Goal: Task Accomplishment & Management: Manage account settings

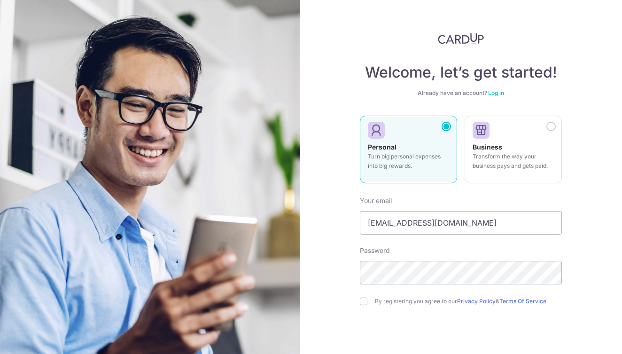
type input "[EMAIL_ADDRESS][DOMAIN_NAME]"
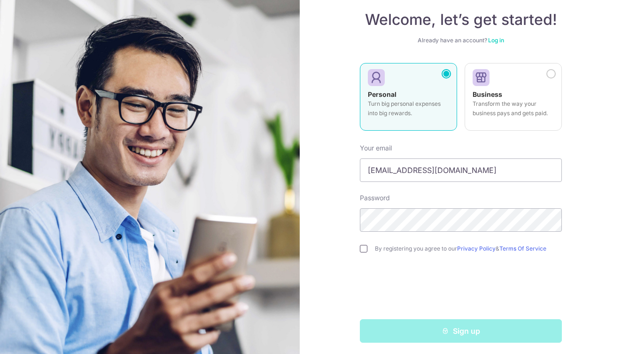
click at [361, 248] on input "checkbox" at bounding box center [364, 249] width 8 height 8
checkbox input "true"
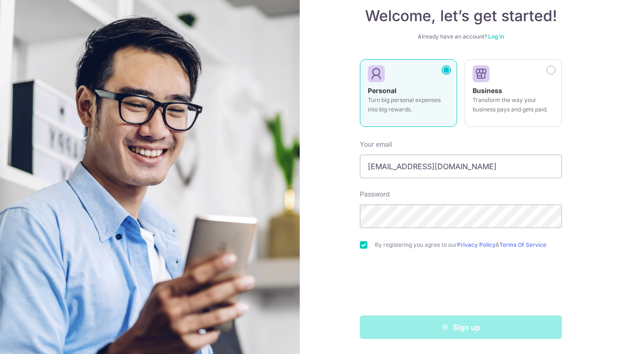
scroll to position [56, 0]
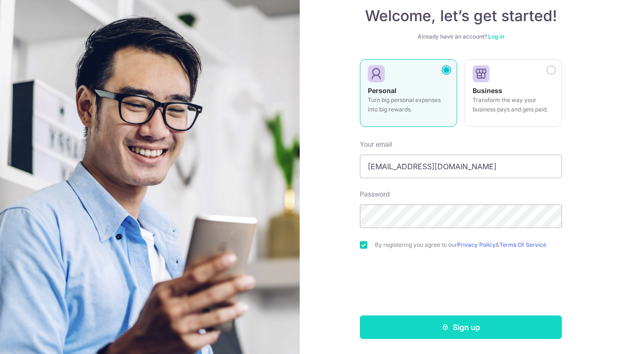
click at [433, 323] on button "Sign up" at bounding box center [461, 326] width 202 height 23
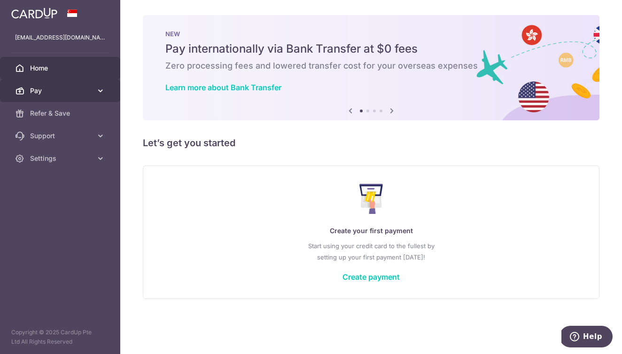
click at [44, 93] on span "Pay" at bounding box center [61, 90] width 62 height 9
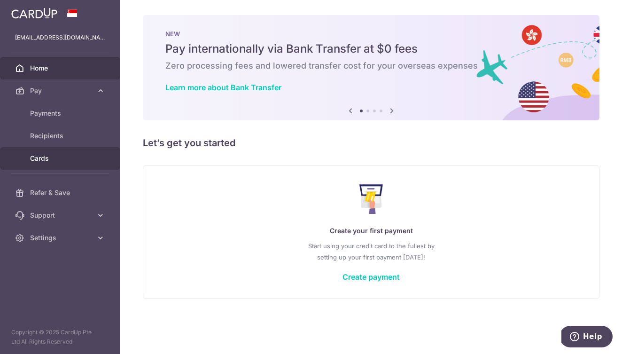
click at [46, 155] on span "Cards" at bounding box center [61, 158] width 62 height 9
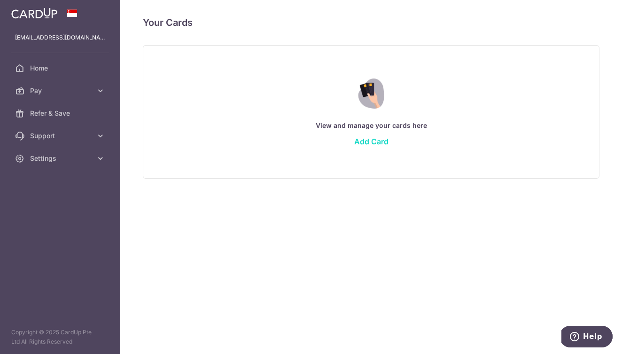
click at [369, 141] on link "Add Card" at bounding box center [371, 141] width 34 height 9
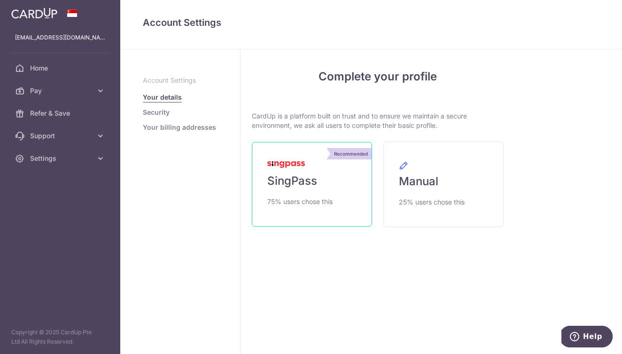
click at [292, 172] on link "Recommended SingPass 75% users chose this" at bounding box center [312, 184] width 120 height 85
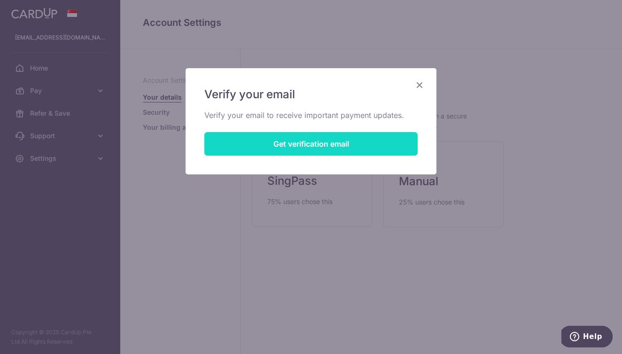
click at [302, 148] on button "Get verification email" at bounding box center [310, 143] width 213 height 23
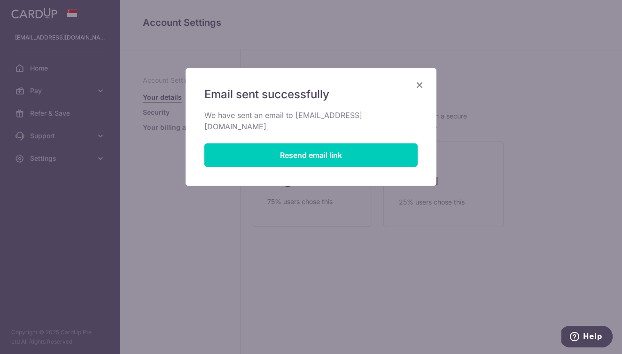
click at [423, 83] on icon "Close" at bounding box center [419, 85] width 11 height 12
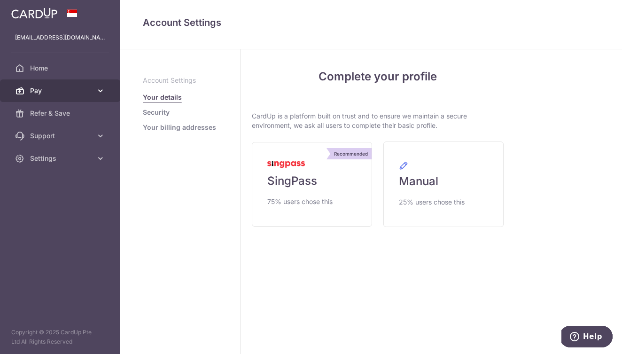
click at [39, 93] on span "Pay" at bounding box center [61, 90] width 62 height 9
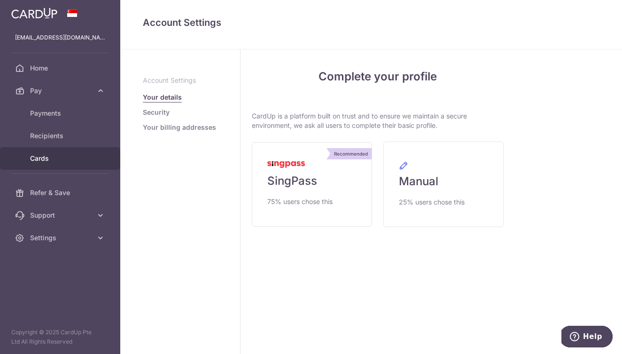
click at [42, 163] on span "Cards" at bounding box center [61, 158] width 62 height 9
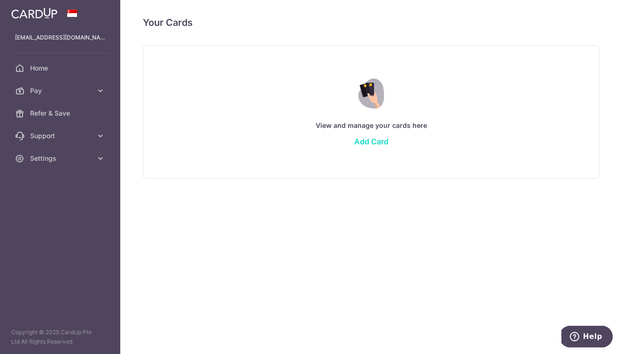
click at [375, 138] on link "Add Card" at bounding box center [371, 141] width 34 height 9
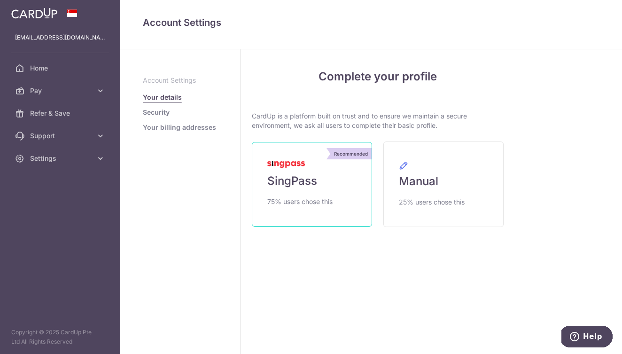
click at [280, 185] on span "SingPass" at bounding box center [292, 180] width 50 height 15
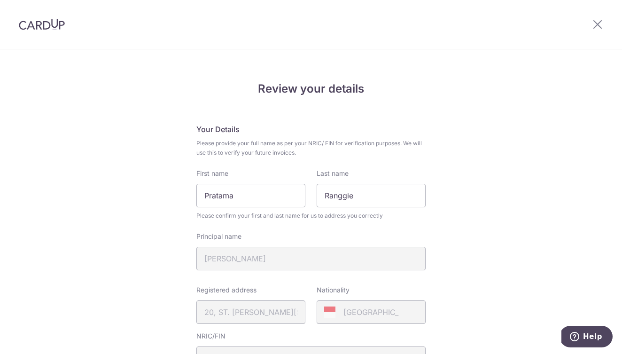
scroll to position [30, 0]
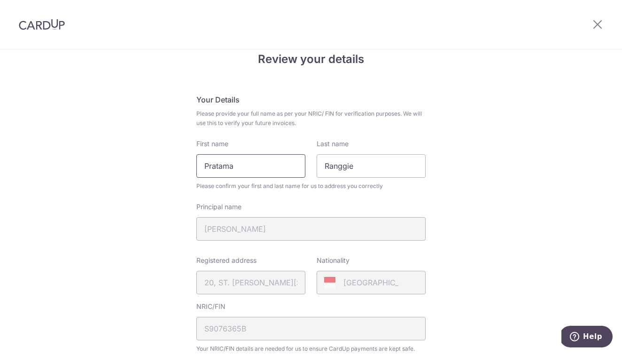
drag, startPoint x: 261, startPoint y: 163, endPoint x: 166, endPoint y: 163, distance: 94.4
click at [166, 163] on div "Review your details Your Details Please provide your full name as per your NRIC…" at bounding box center [311, 343] width 622 height 646
type input "Ranggie"
type input "Pratama"
click at [482, 194] on div "Review your details Your Details Please provide your full name as per your NRIC…" at bounding box center [311, 343] width 622 height 646
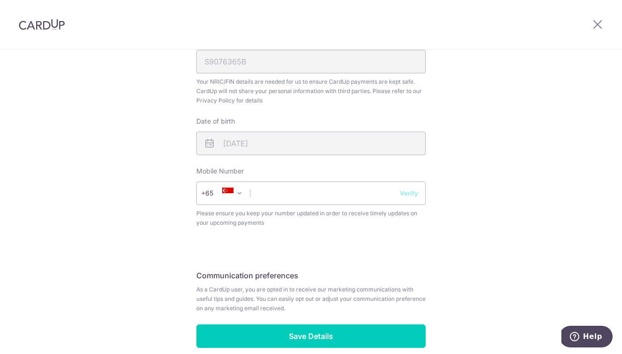
scroll to position [300, 0]
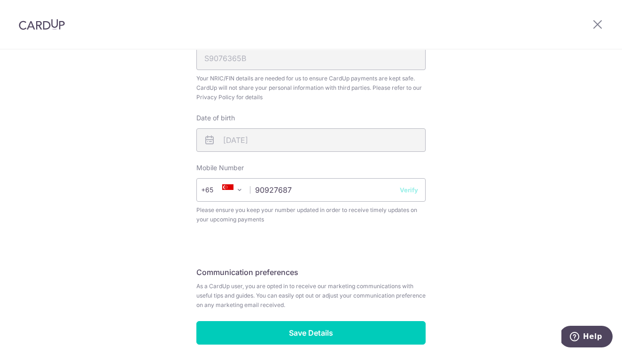
click at [412, 192] on button "Verify" at bounding box center [409, 189] width 18 height 9
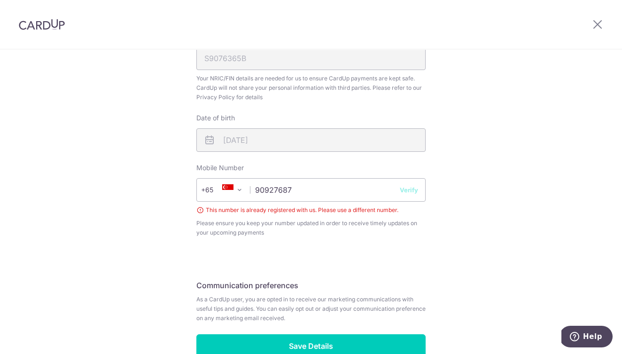
click at [412, 192] on button "Verify" at bounding box center [409, 189] width 18 height 9
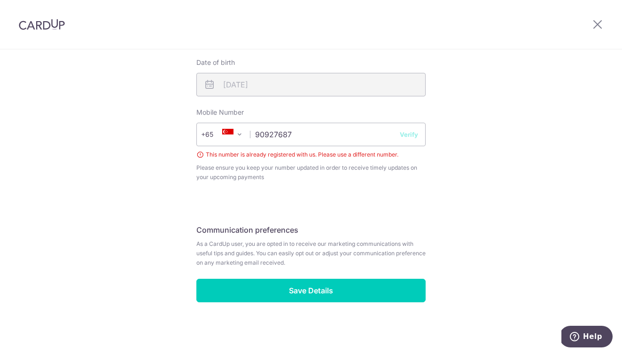
scroll to position [355, 0]
click at [332, 138] on input "90927687" at bounding box center [310, 134] width 229 height 23
drag, startPoint x: 327, startPoint y: 135, endPoint x: 249, endPoint y: 132, distance: 78.5
click at [249, 132] on div "+376 +971 +93 +1268 +1264 +355 +374 +244 +0 +54 +1684 +43 +61 +297 +358 +994 +3…" at bounding box center [310, 134] width 229 height 23
drag, startPoint x: 256, startPoint y: 133, endPoint x: 333, endPoint y: 131, distance: 77.5
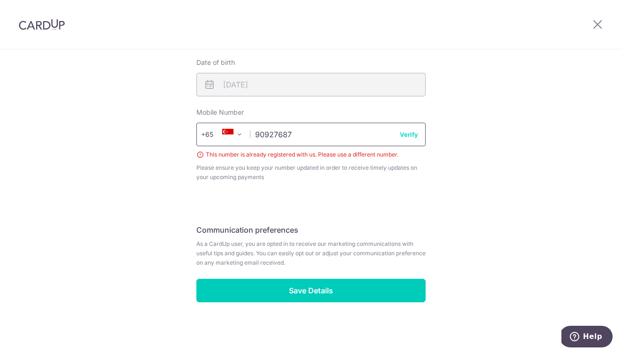
click at [333, 131] on input "90927687" at bounding box center [310, 134] width 229 height 23
click at [265, 140] on input "90927687" at bounding box center [310, 134] width 229 height 23
drag, startPoint x: 256, startPoint y: 136, endPoint x: 350, endPoint y: 131, distance: 94.1
click at [350, 131] on input "90927687" at bounding box center [310, 134] width 229 height 23
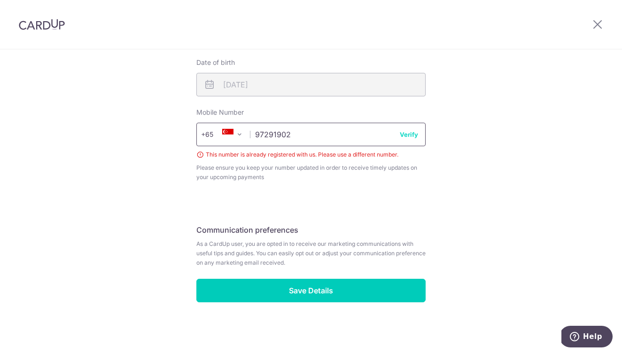
type input "97291902"
click at [340, 178] on span "Please ensure you keep your number updated in order to receive timely updates o…" at bounding box center [310, 172] width 229 height 19
click at [408, 135] on button "Verify" at bounding box center [409, 134] width 18 height 9
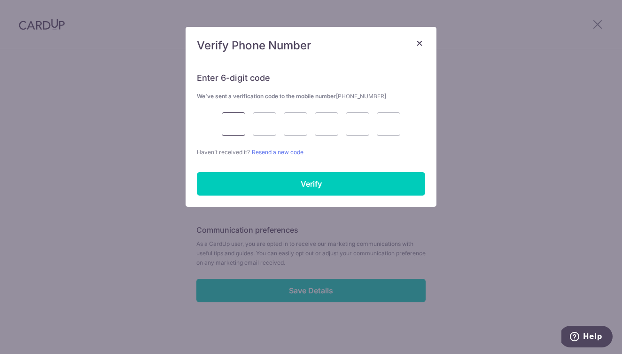
click at [238, 128] on input "text" at bounding box center [233, 123] width 23 height 23
type input "7"
type input "6"
type input "4"
type input "5"
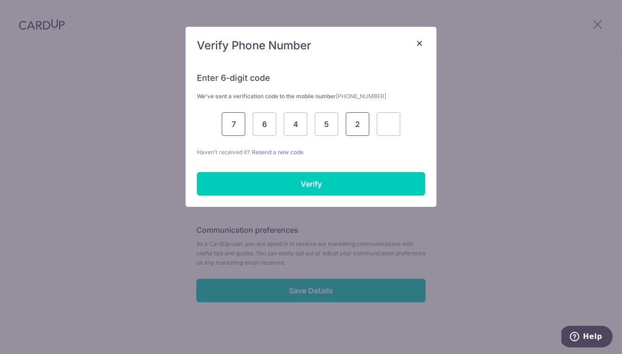
type input "2"
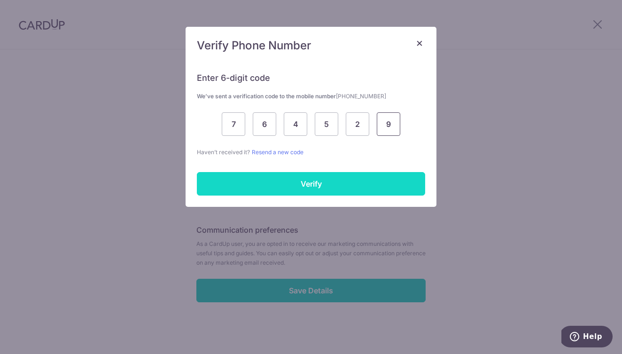
type input "9"
click at [260, 176] on input "Verify" at bounding box center [311, 183] width 228 height 23
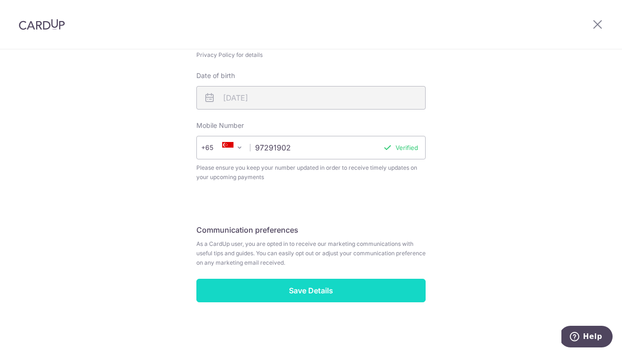
click at [320, 283] on input "Save Details" at bounding box center [310, 290] width 229 height 23
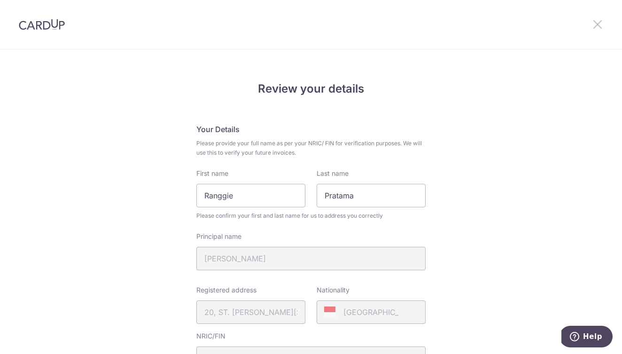
click at [594, 24] on icon at bounding box center [597, 24] width 11 height 12
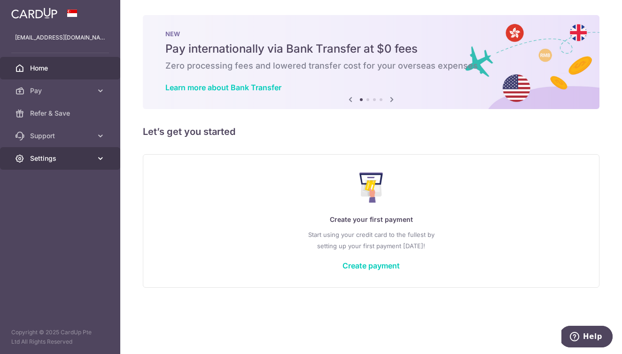
click at [47, 151] on link "Settings" at bounding box center [60, 158] width 120 height 23
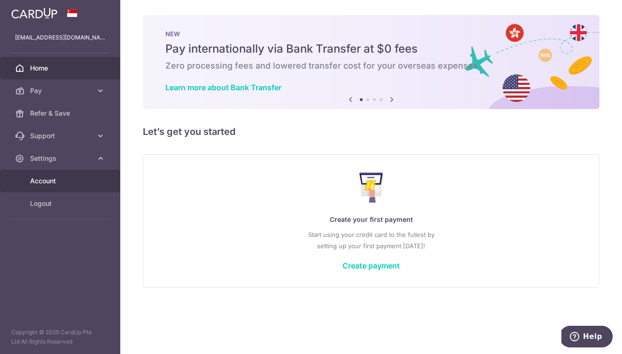
click at [44, 180] on span "Account" at bounding box center [61, 180] width 62 height 9
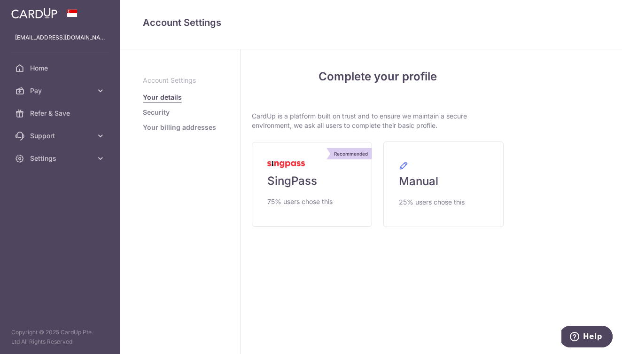
click at [160, 111] on link "Security" at bounding box center [156, 112] width 27 height 9
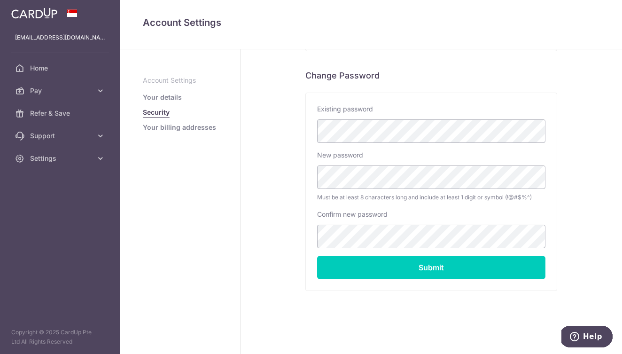
scroll to position [177, 0]
click at [177, 127] on link "Your billing addresses" at bounding box center [179, 127] width 73 height 9
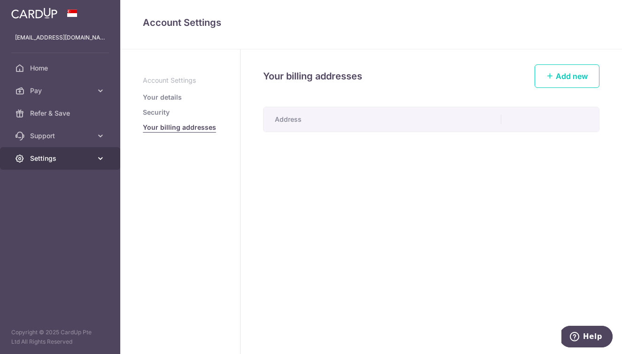
click at [76, 155] on span "Settings" at bounding box center [61, 158] width 62 height 9
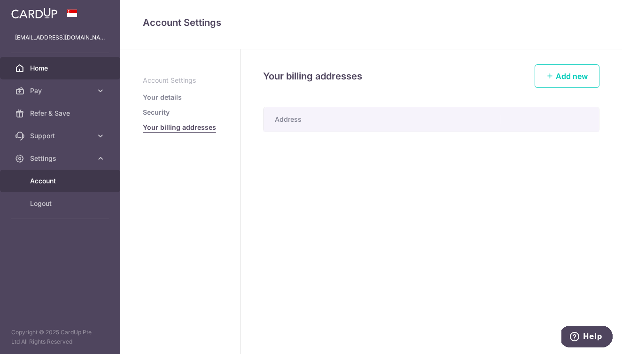
click at [43, 65] on span "Home" at bounding box center [61, 67] width 62 height 9
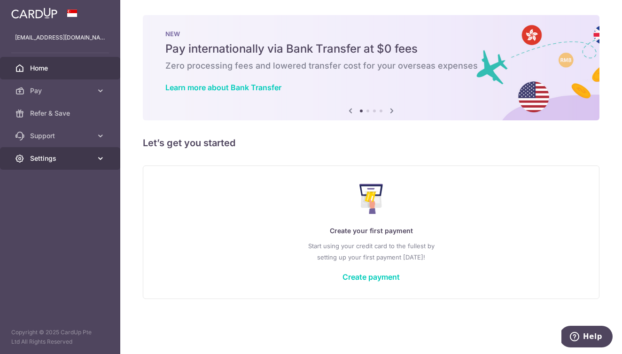
click at [56, 161] on span "Settings" at bounding box center [61, 158] width 62 height 9
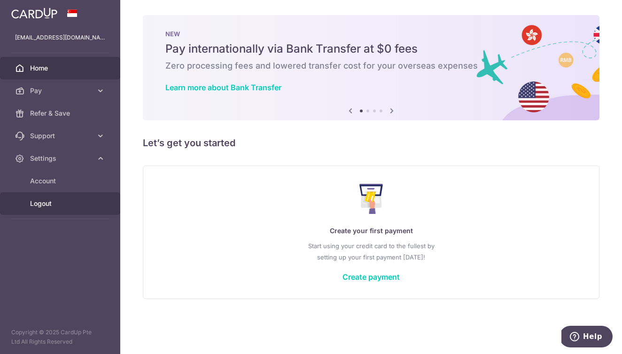
click at [46, 207] on span "Logout" at bounding box center [61, 203] width 62 height 9
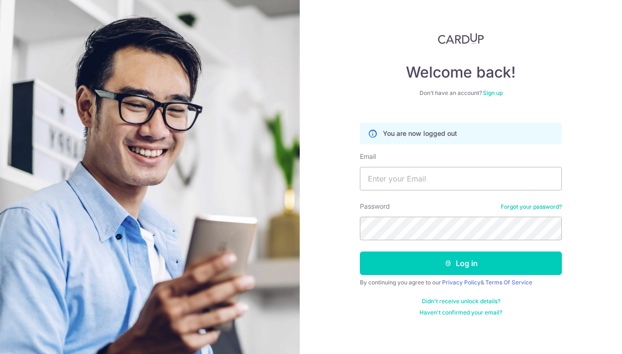
click at [318, 161] on div "Welcome back! Don’t have an account? Sign up You are now logged out Email Passw…" at bounding box center [461, 177] width 322 height 354
click at [520, 209] on link "Forgot your password?" at bounding box center [531, 207] width 61 height 8
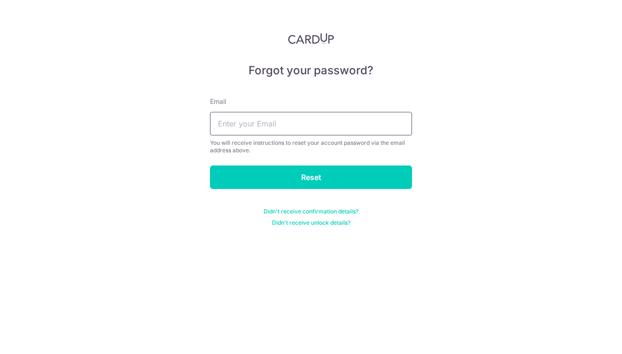
click at [396, 129] on input "text" at bounding box center [311, 123] width 202 height 23
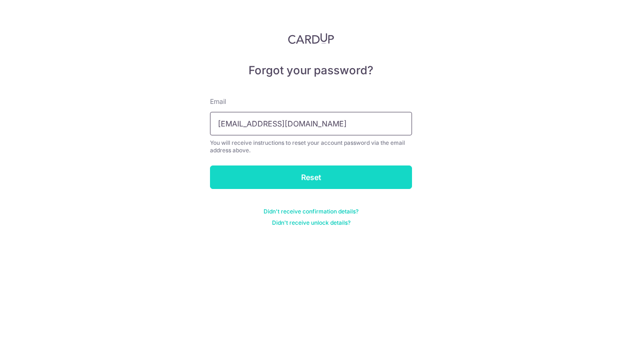
type input "[EMAIL_ADDRESS][DOMAIN_NAME]"
click at [353, 176] on input "Reset" at bounding box center [311, 176] width 202 height 23
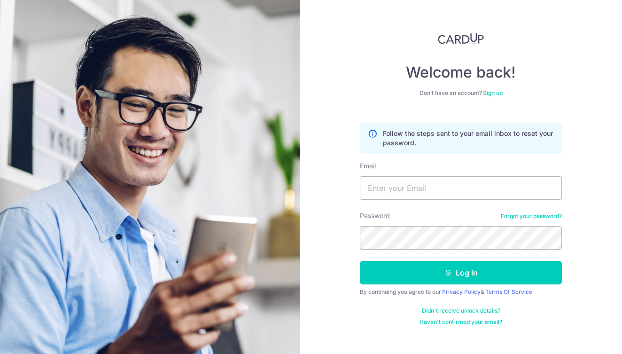
click at [339, 160] on div "Welcome back! Don’t have an account? Sign up Follow the steps sent to your emai…" at bounding box center [461, 177] width 322 height 354
click at [388, 179] on input "Email" at bounding box center [461, 187] width 202 height 23
type input "[EMAIL_ADDRESS][DOMAIN_NAME]"
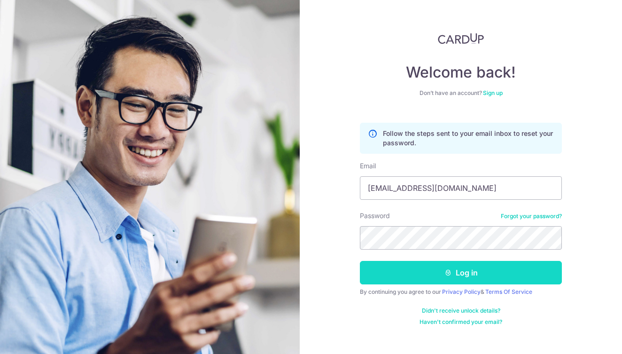
click at [406, 273] on button "Log in" at bounding box center [461, 272] width 202 height 23
